Goal: Task Accomplishment & Management: Use online tool/utility

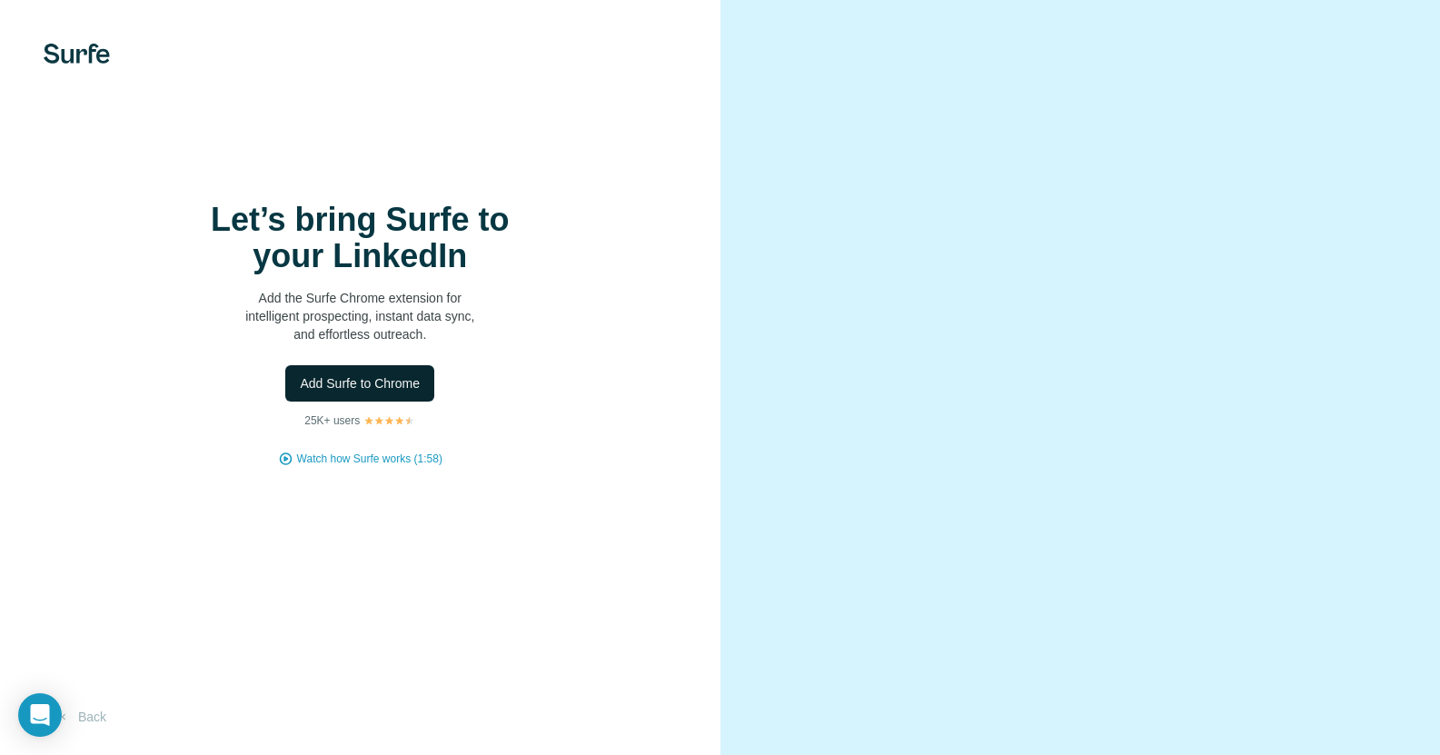
click at [390, 392] on span "Add Surfe to Chrome" at bounding box center [360, 383] width 120 height 18
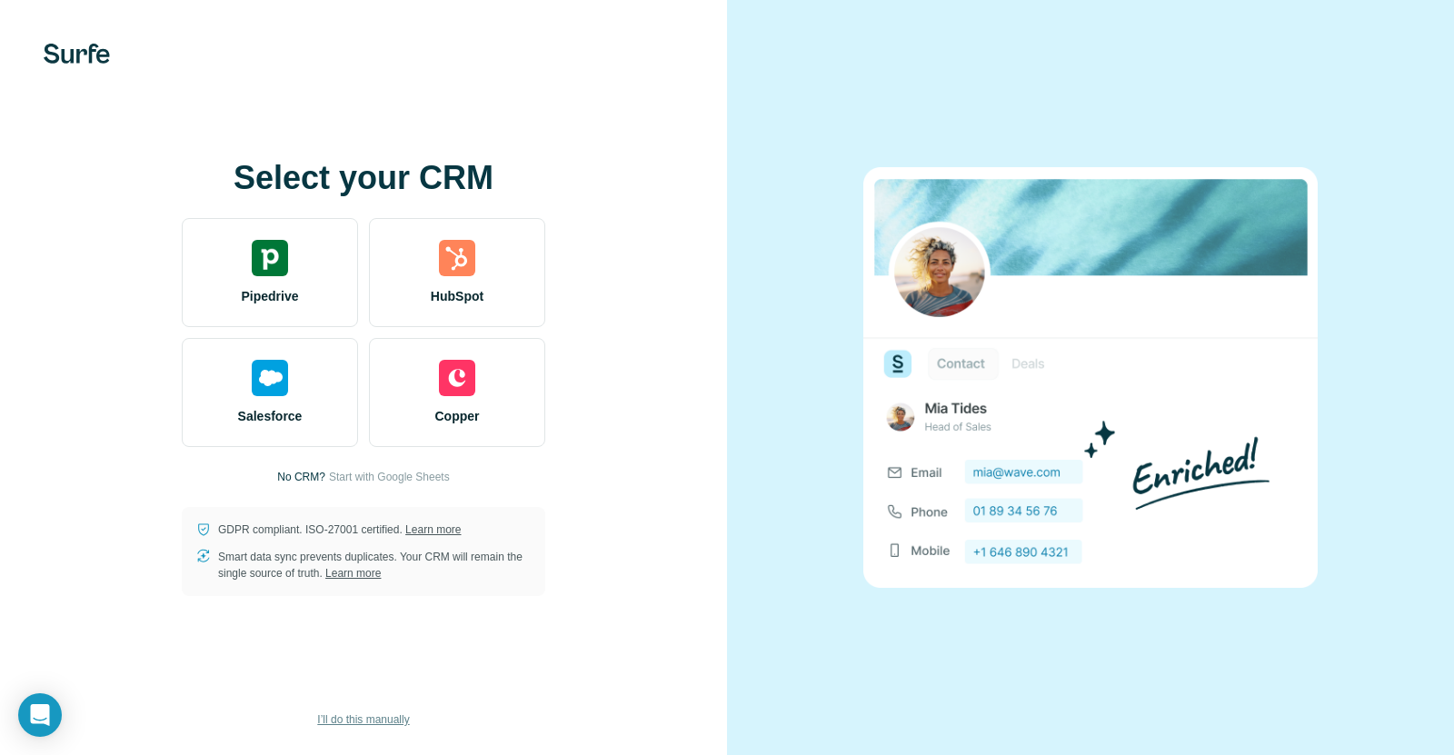
click at [372, 722] on span "I’ll do this manually" at bounding box center [363, 719] width 92 height 16
